Goal: Navigation & Orientation: Understand site structure

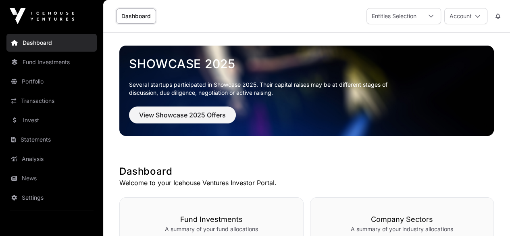
click at [41, 63] on link "Fund Investments" at bounding box center [51, 62] width 90 height 18
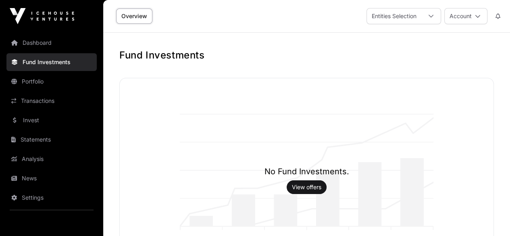
click at [33, 79] on link "Portfolio" at bounding box center [51, 82] width 90 height 18
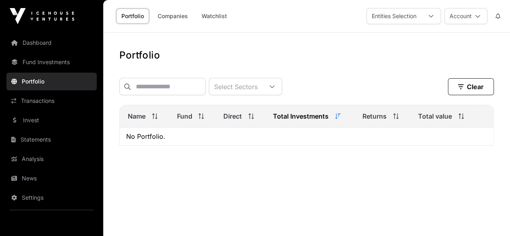
click at [33, 100] on link "Transactions" at bounding box center [51, 101] width 90 height 18
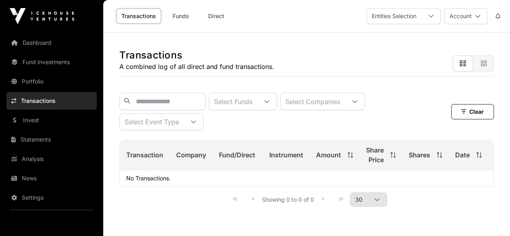
click at [37, 119] on link "Invest" at bounding box center [51, 120] width 90 height 18
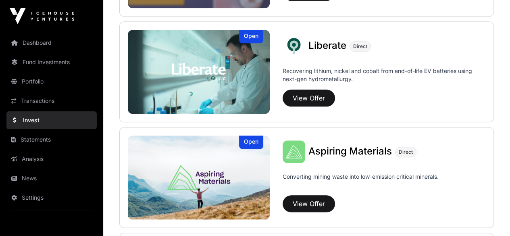
scroll to position [645, 0]
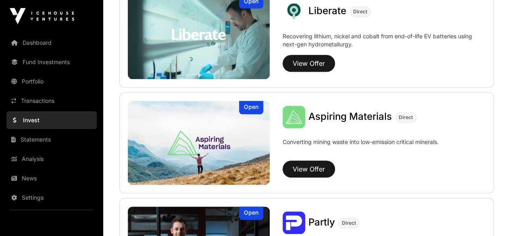
click at [35, 135] on link "Statements" at bounding box center [51, 140] width 90 height 18
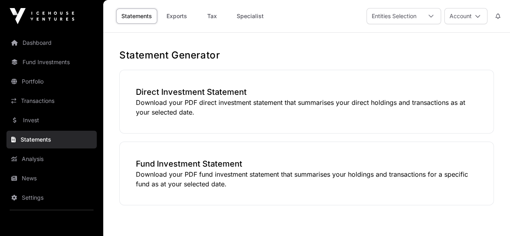
scroll to position [36, 0]
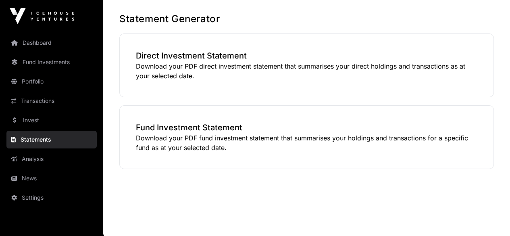
click at [33, 160] on link "Analysis" at bounding box center [51, 159] width 90 height 18
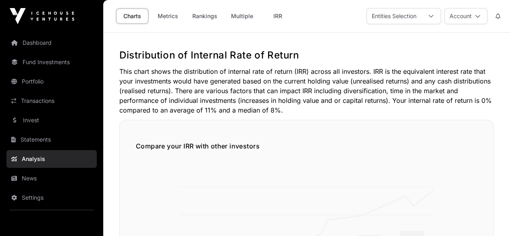
click at [33, 178] on link "News" at bounding box center [51, 178] width 90 height 18
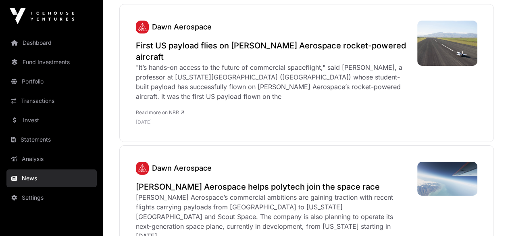
scroll to position [161, 0]
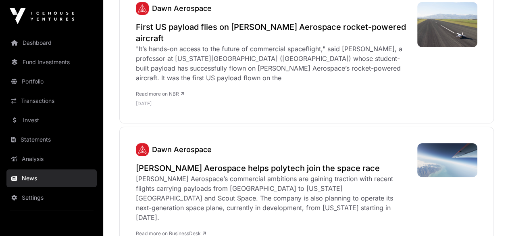
click at [35, 198] on link "Settings" at bounding box center [51, 198] width 90 height 18
